Goal: Book appointment/travel/reservation

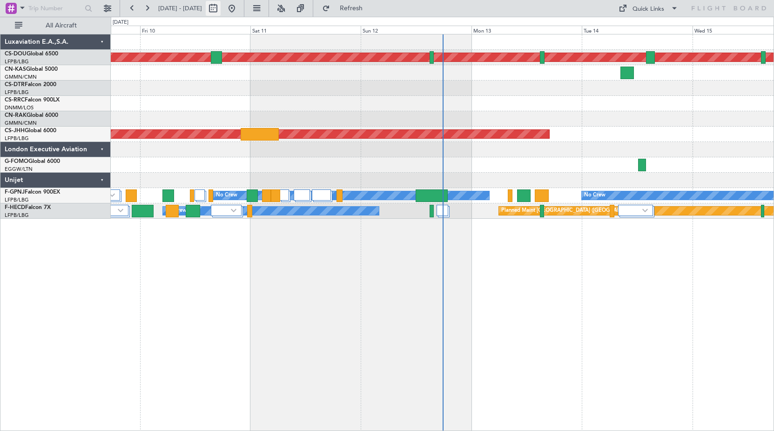
click at [221, 7] on button at bounding box center [213, 8] width 15 height 15
select select "10"
select select "2025"
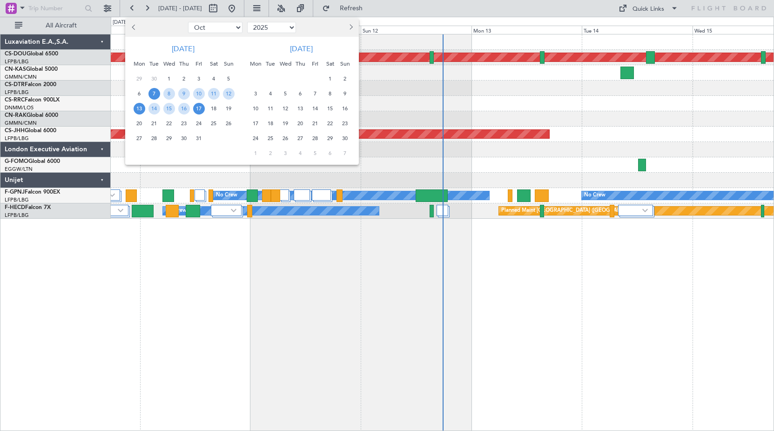
click at [138, 112] on span "13" at bounding box center [140, 109] width 12 height 12
click at [142, 139] on span "27" at bounding box center [140, 139] width 12 height 12
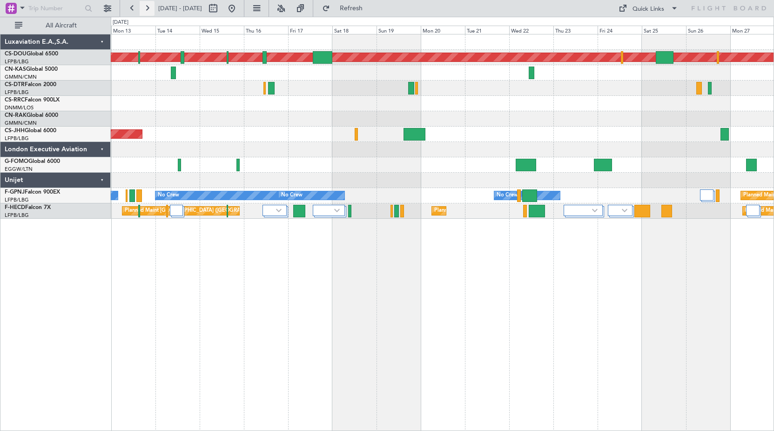
click at [145, 7] on button at bounding box center [147, 8] width 15 height 15
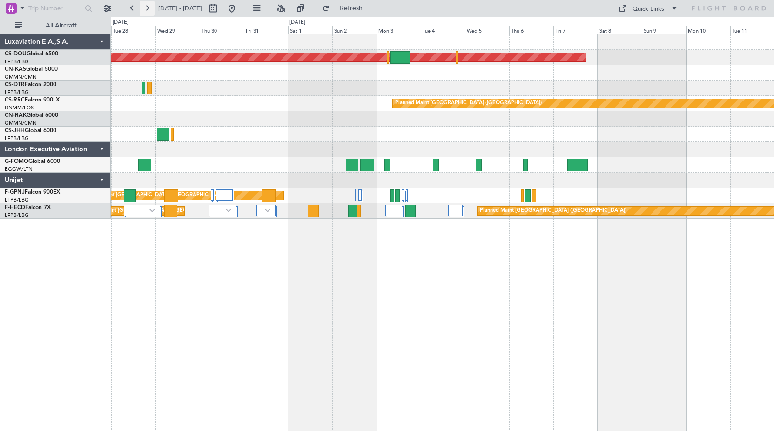
click at [144, 6] on button at bounding box center [147, 8] width 15 height 15
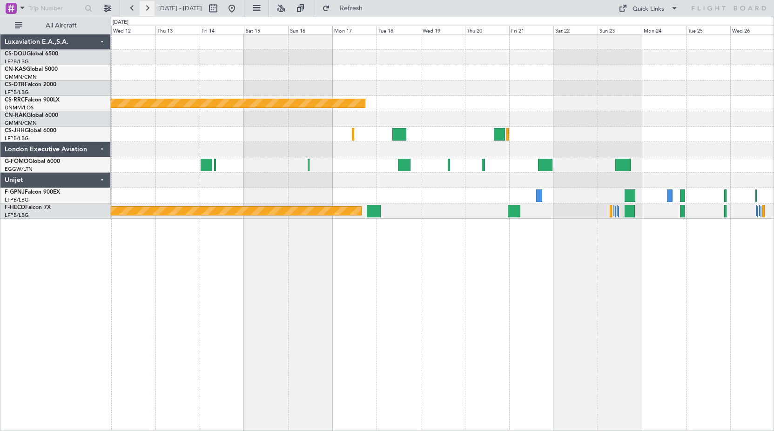
click at [148, 9] on button at bounding box center [147, 8] width 15 height 15
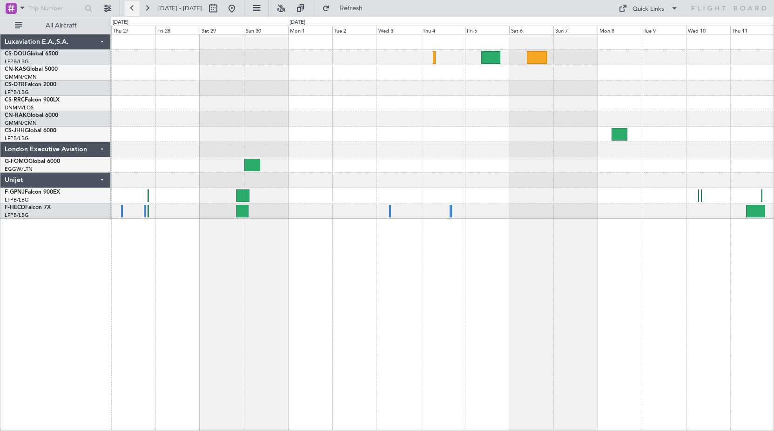
click at [135, 9] on button at bounding box center [132, 8] width 15 height 15
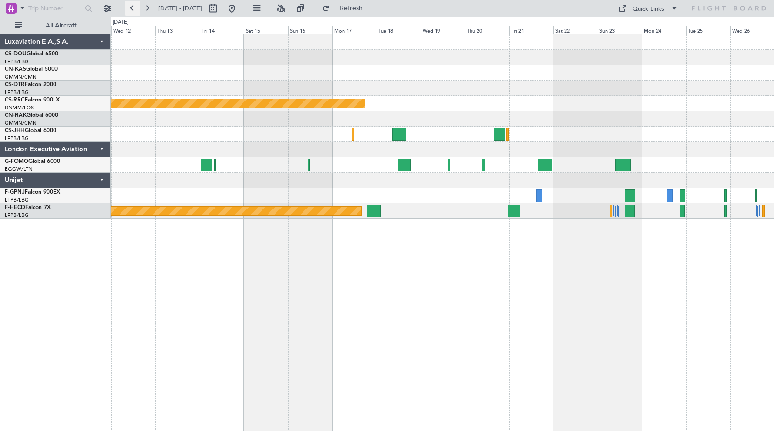
click at [135, 9] on button at bounding box center [132, 8] width 15 height 15
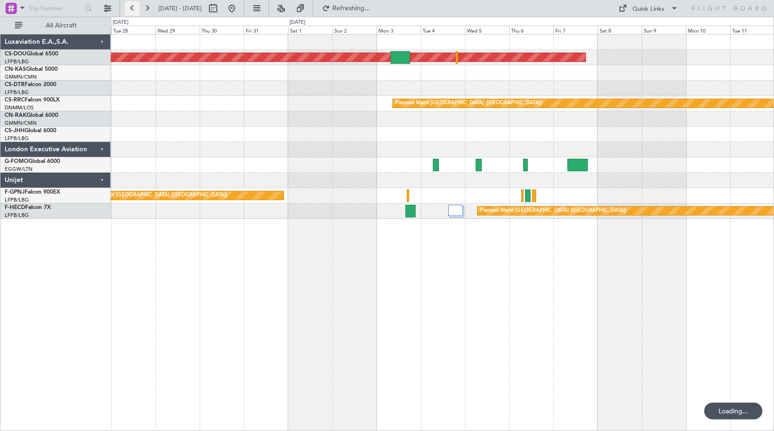
click at [135, 9] on button at bounding box center [132, 8] width 15 height 15
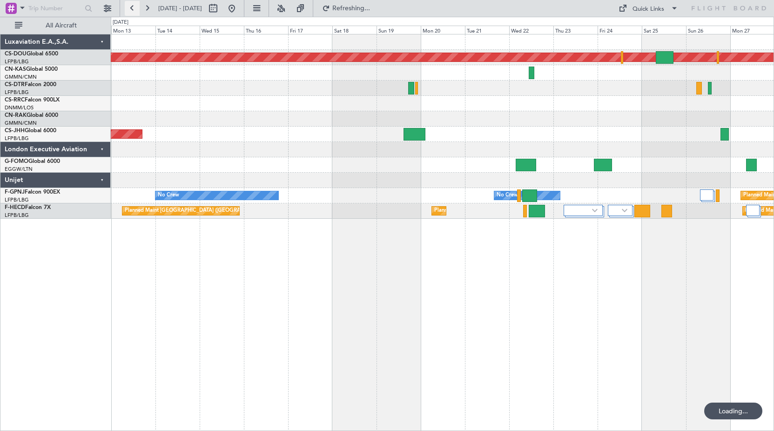
click at [135, 9] on button at bounding box center [132, 8] width 15 height 15
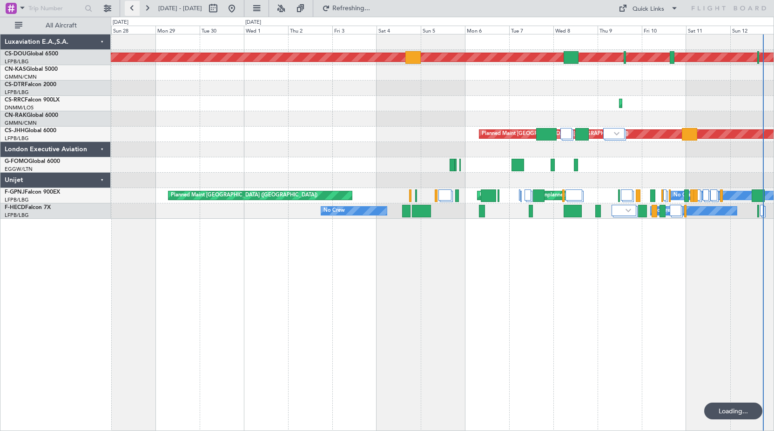
click at [135, 9] on button at bounding box center [132, 8] width 15 height 15
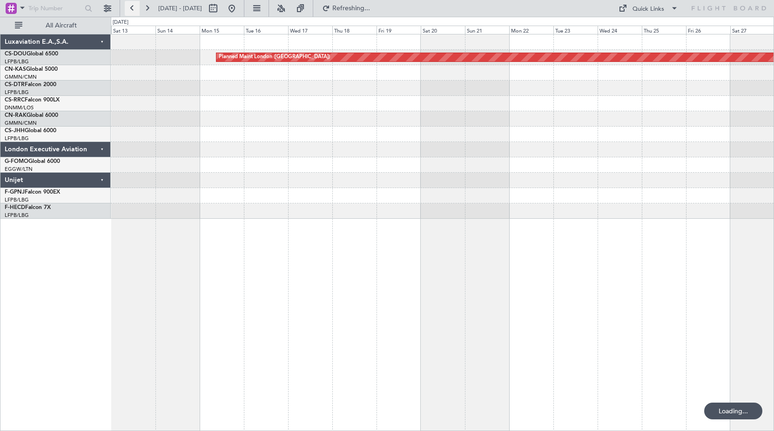
click at [135, 9] on button at bounding box center [132, 8] width 15 height 15
